Goal: Information Seeking & Learning: Learn about a topic

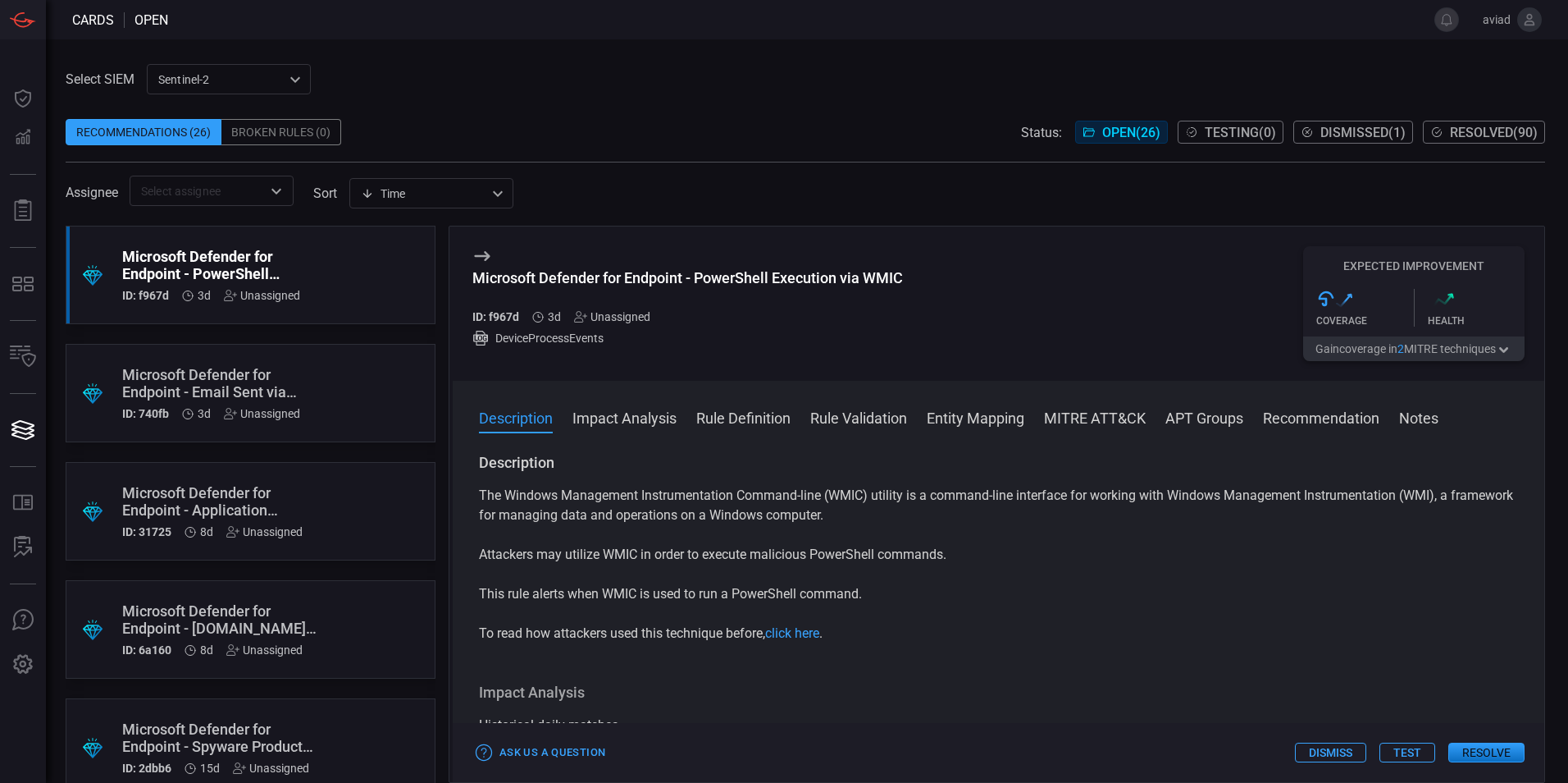
click at [807, 507] on p "The Windows Management Instrumentation Command-line (WMIC) utility is a command…" at bounding box center [999, 505] width 1039 height 40
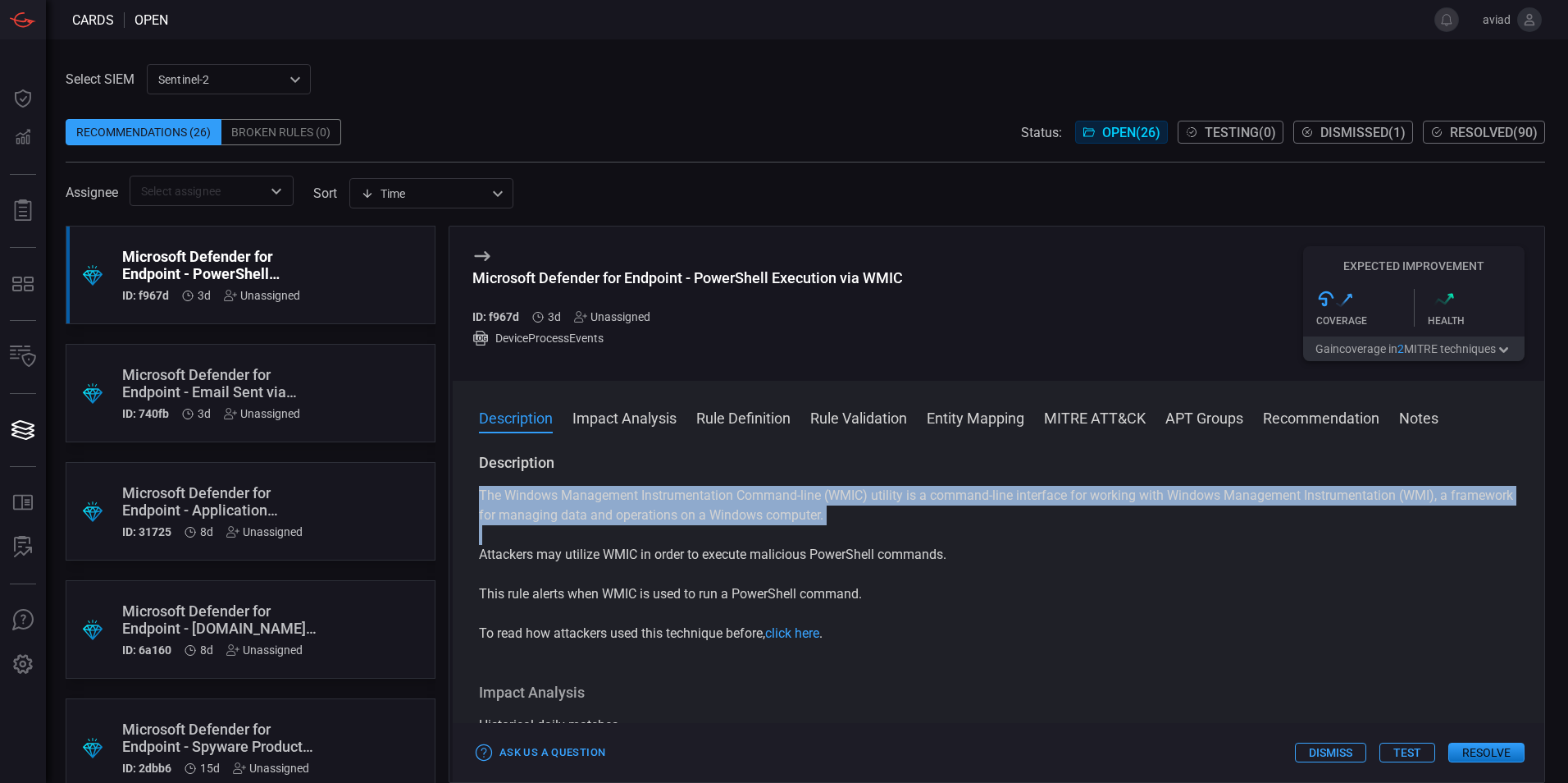
drag, startPoint x: 807, startPoint y: 507, endPoint x: 833, endPoint y: 555, distance: 54.6
click at [833, 555] on div "The Windows Management Instrumentation Command-line (WMIC) utility is a command…" at bounding box center [999, 564] width 1039 height 157
click at [833, 555] on p "Attackers may utilize WMIC in order to execute malicious PowerShell commands." at bounding box center [999, 554] width 1039 height 19
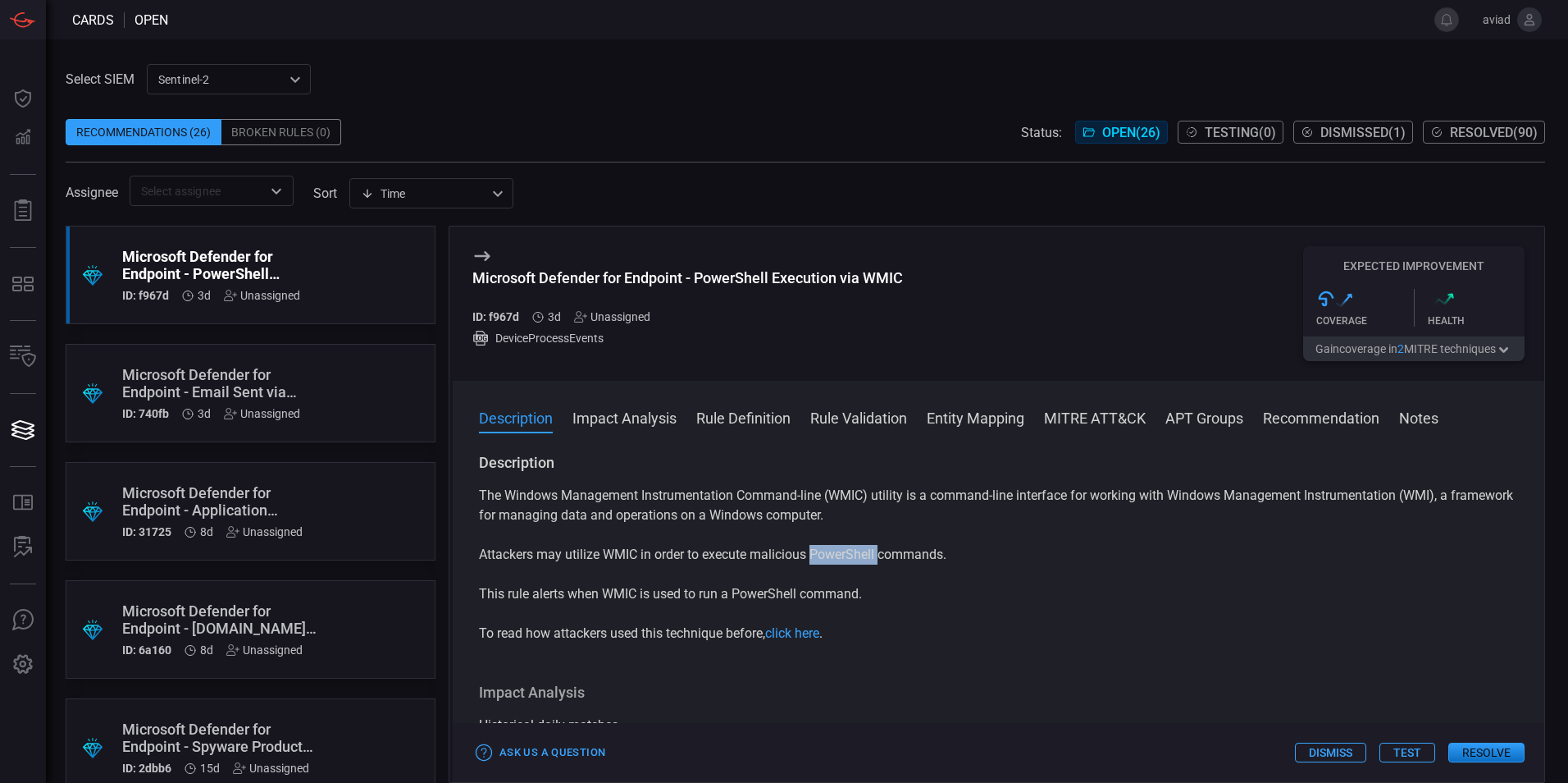
click at [833, 555] on p "Attackers may utilize WMIC in order to execute malicious PowerShell commands." at bounding box center [999, 554] width 1039 height 19
drag, startPoint x: 833, startPoint y: 555, endPoint x: 860, endPoint y: 602, distance: 54.2
click at [860, 602] on div "The Windows Management Instrumentation Command-line (WMIC) utility is a command…" at bounding box center [999, 564] width 1039 height 157
click at [860, 602] on p "This rule alerts when WMIC is used to run a PowerShell command." at bounding box center [999, 594] width 1039 height 19
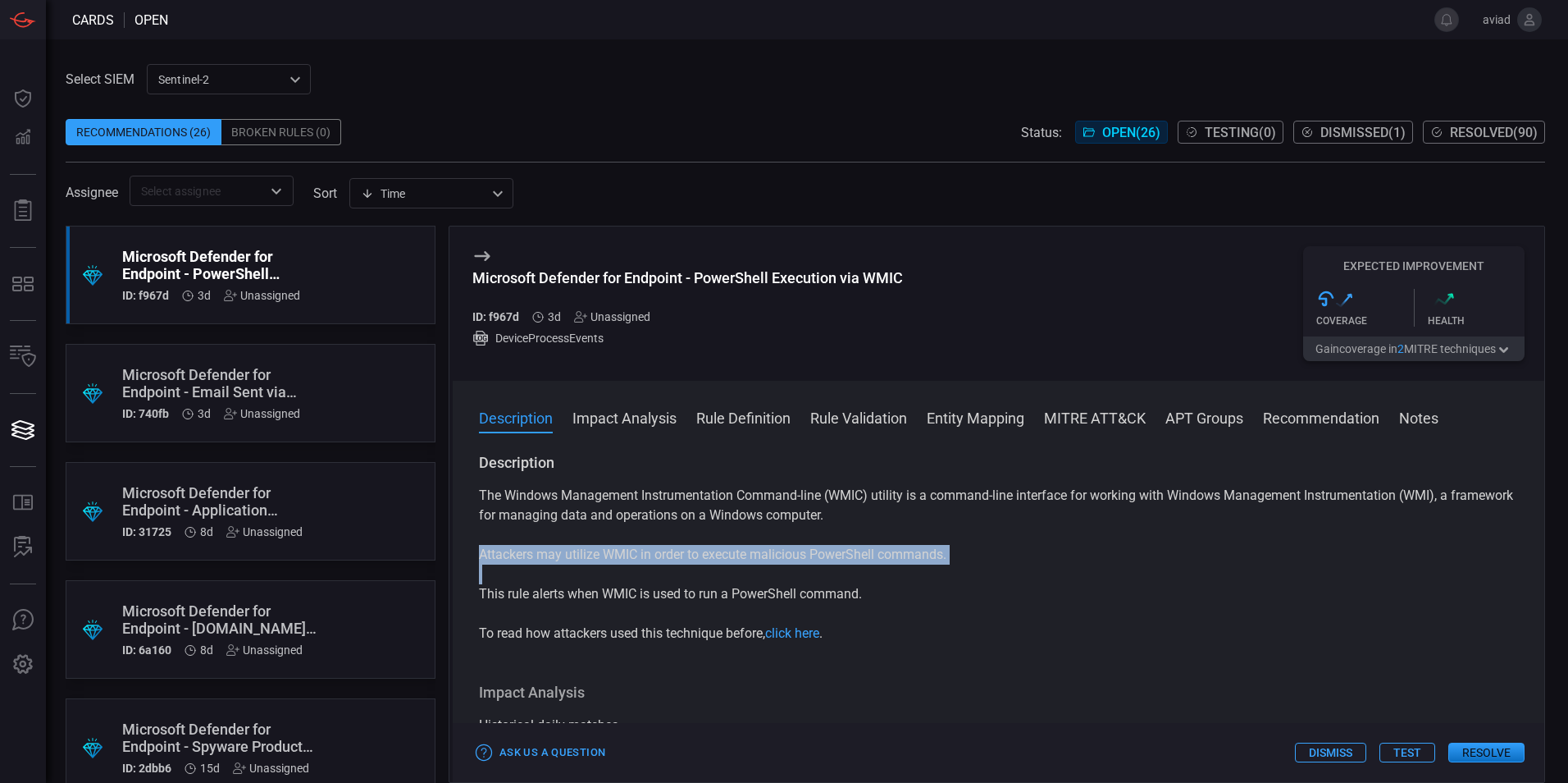
drag, startPoint x: 860, startPoint y: 602, endPoint x: 555, endPoint y: 546, distance: 310.1
click at [555, 546] on div "The Windows Management Instrumentation Command-line (WMIC) utility is a command…" at bounding box center [999, 564] width 1039 height 157
click at [555, 546] on p "Attackers may utilize WMIC in order to execute malicious PowerShell commands." at bounding box center [999, 554] width 1039 height 19
